Goal: Ask a question

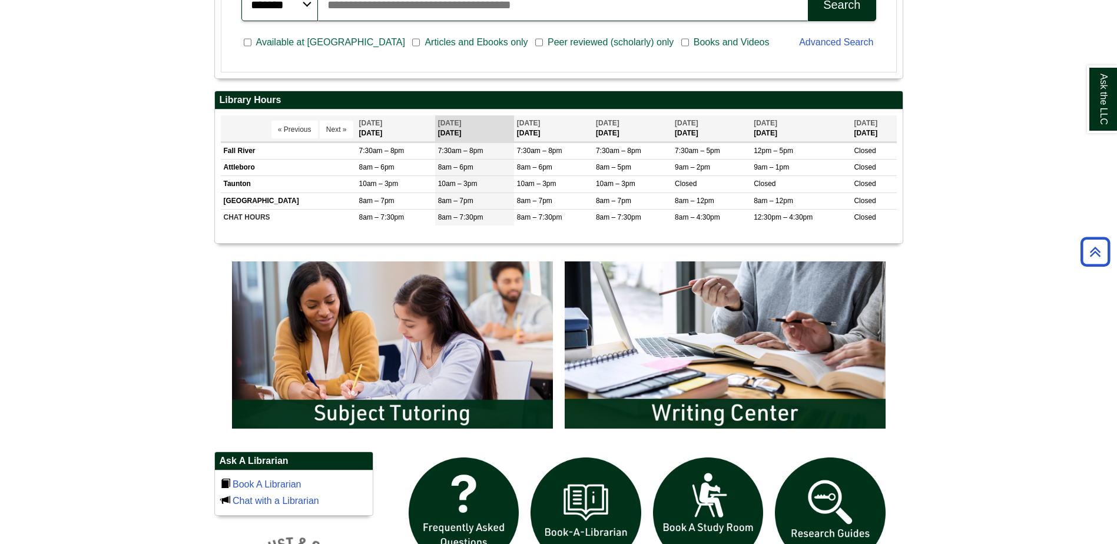
scroll to position [530, 0]
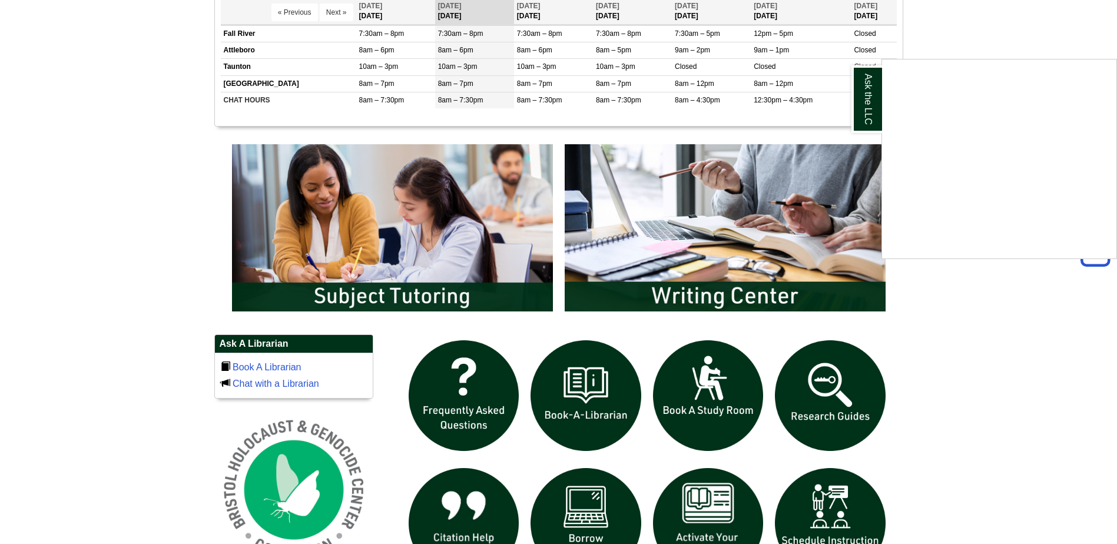
click at [736, 300] on div "Ask the LLC" at bounding box center [558, 272] width 1117 height 544
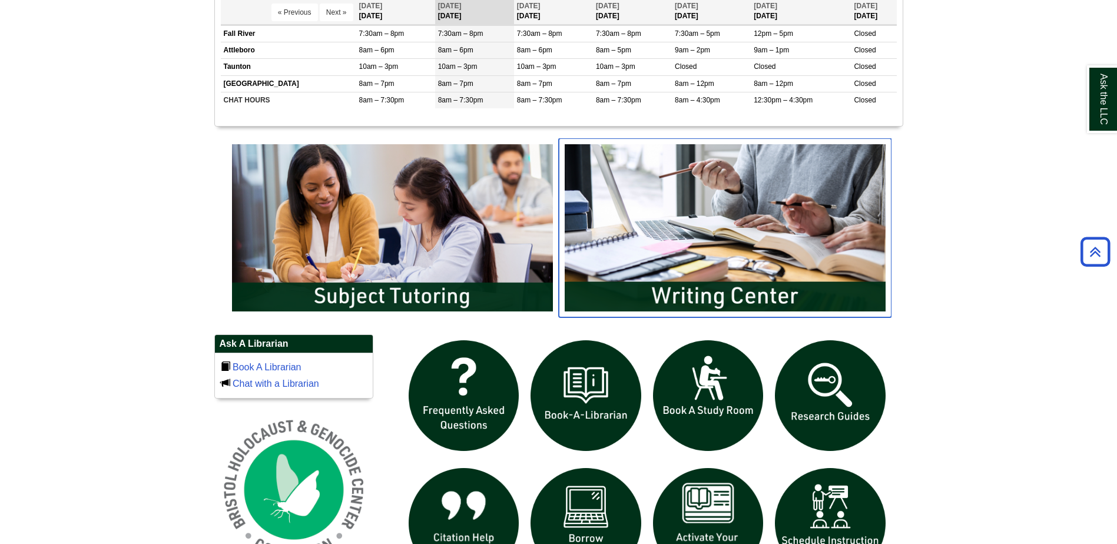
click at [736, 300] on img "slideshow" at bounding box center [725, 227] width 333 height 179
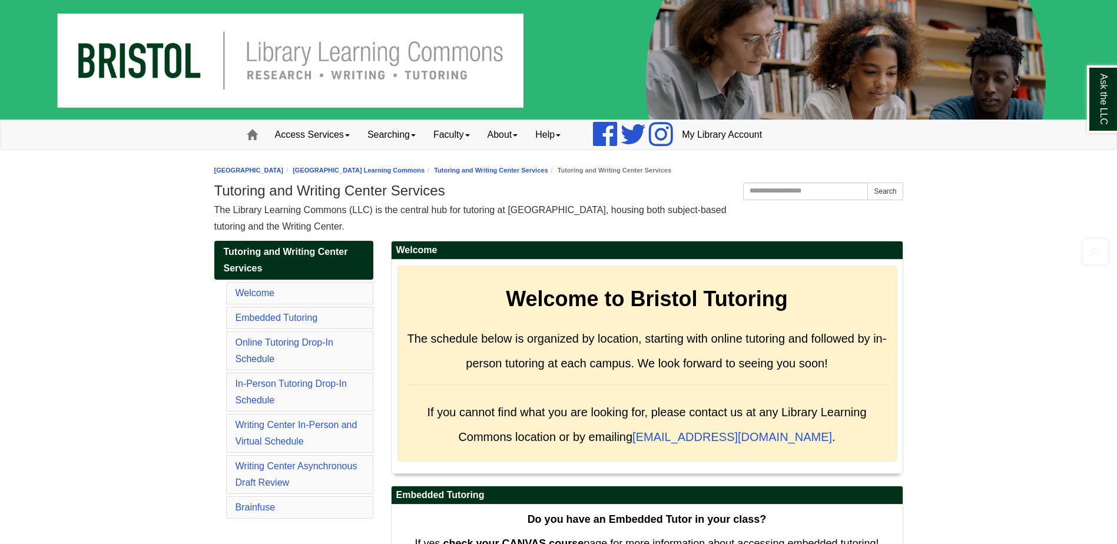
scroll to position [6136, 0]
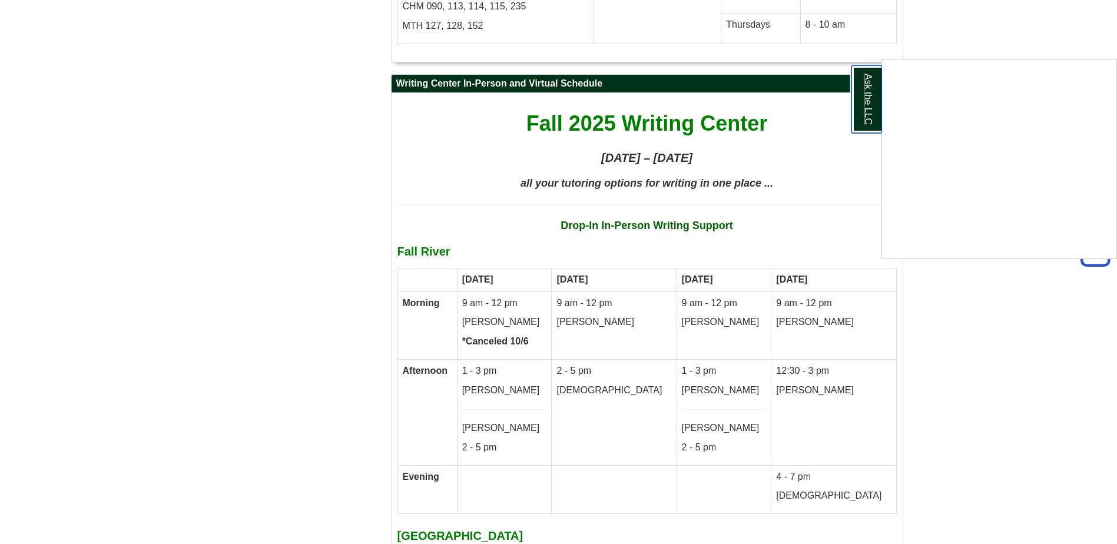
click at [870, 117] on link "Ask the LLC" at bounding box center [867, 99] width 31 height 68
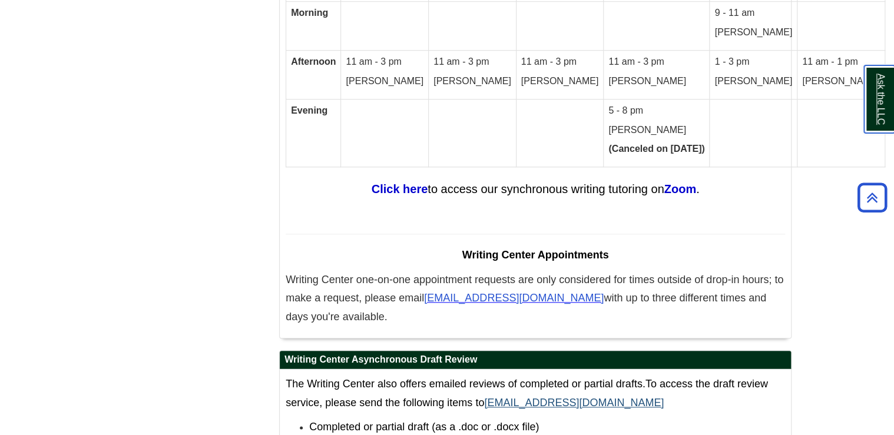
scroll to position [7172, 0]
